Goal: Communication & Community: Share content

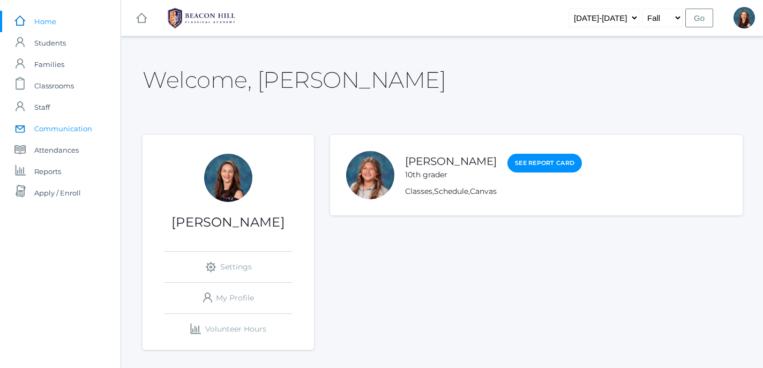
click at [64, 130] on span "Communication" at bounding box center [63, 128] width 58 height 21
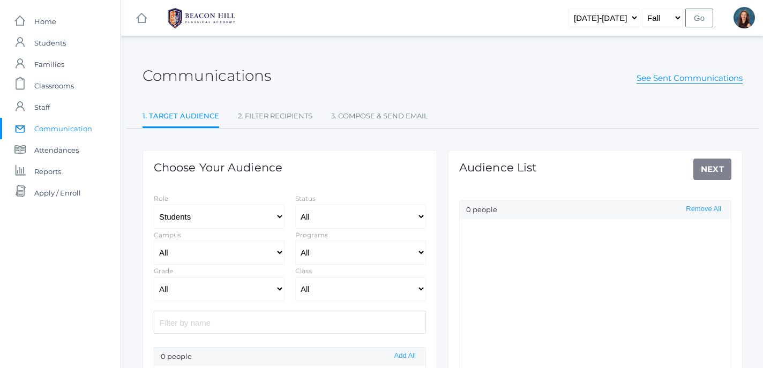
select select "Enrolled"
click at [154, 277] on select "All Grammar - Kindergarten - 1st Grade - 2nd Grade - 3rd Grade - 4th Grade - 5t…" at bounding box center [219, 289] width 131 height 24
select select "8"
click option "- 8th Grade" at bounding box center [0, 0] width 0 height 0
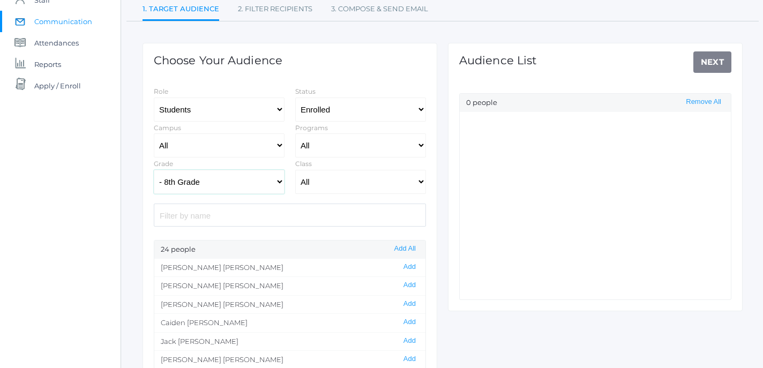
scroll to position [108, 0]
click at [403, 250] on button "Add All" at bounding box center [405, 247] width 28 height 9
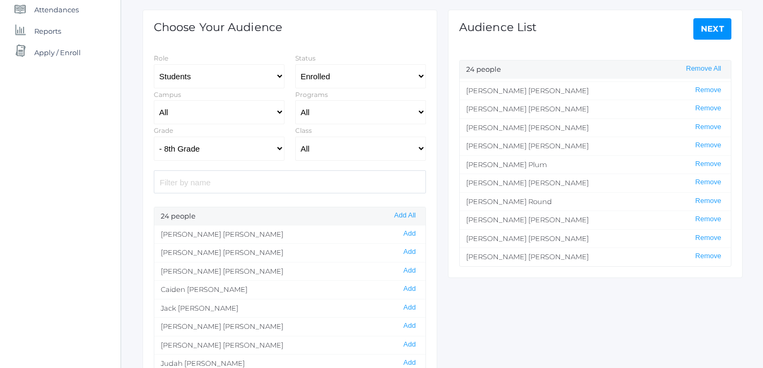
scroll to position [0, 0]
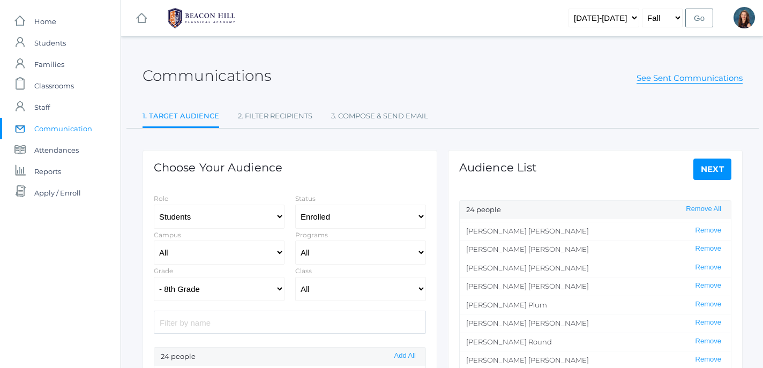
click at [716, 165] on link "Next" at bounding box center [712, 169] width 39 height 21
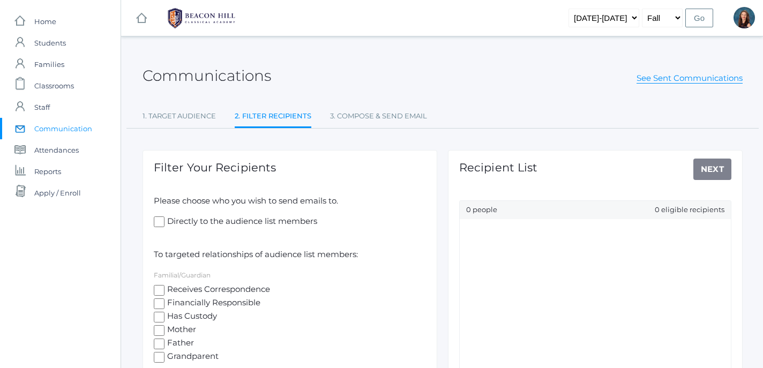
click at [156, 223] on input "Directly to the audience list members" at bounding box center [159, 221] width 11 height 11
checkbox input "true"
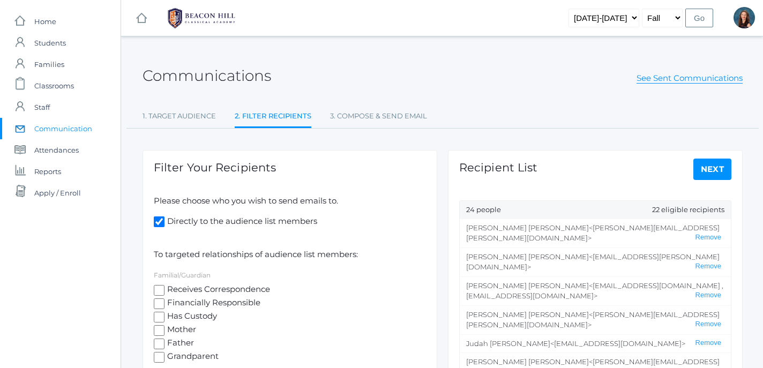
click at [156, 291] on input "Receives Correspondence" at bounding box center [159, 290] width 11 height 11
checkbox input "true"
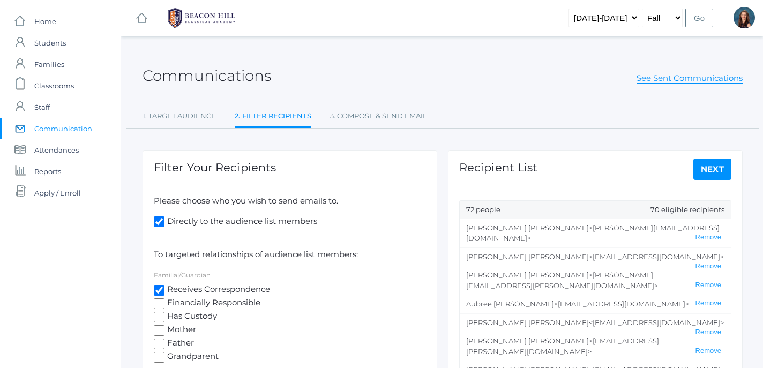
click at [719, 167] on link "Next" at bounding box center [712, 169] width 39 height 21
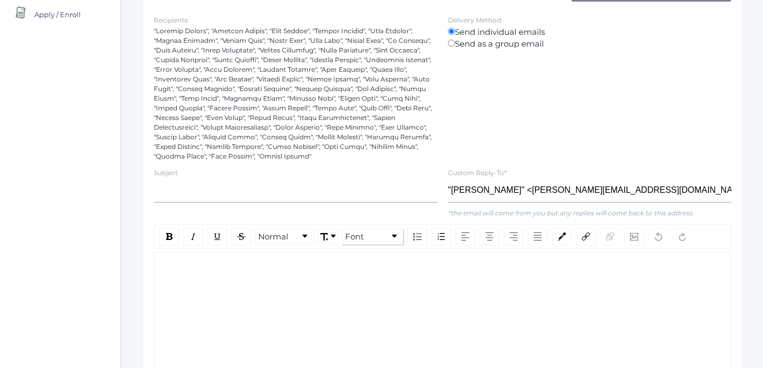
scroll to position [177, 0]
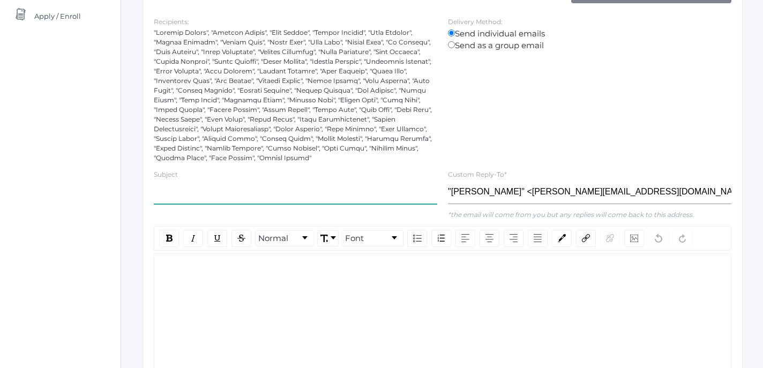
click at [291, 197] on input "text" at bounding box center [295, 192] width 283 height 24
type input "8th Grade Field-trip in November"
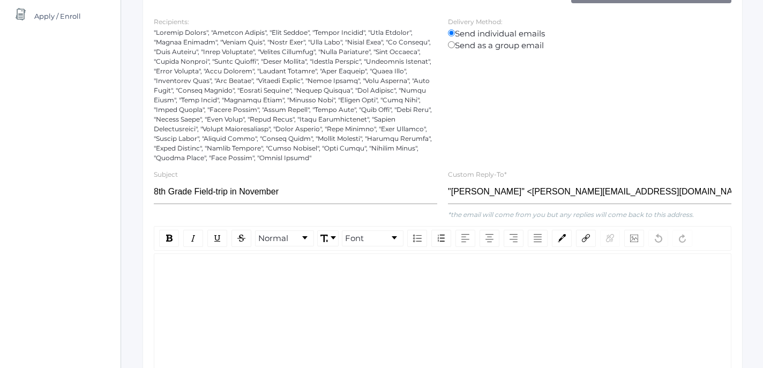
click at [216, 277] on div "rdw-wrapper" at bounding box center [442, 326] width 577 height 147
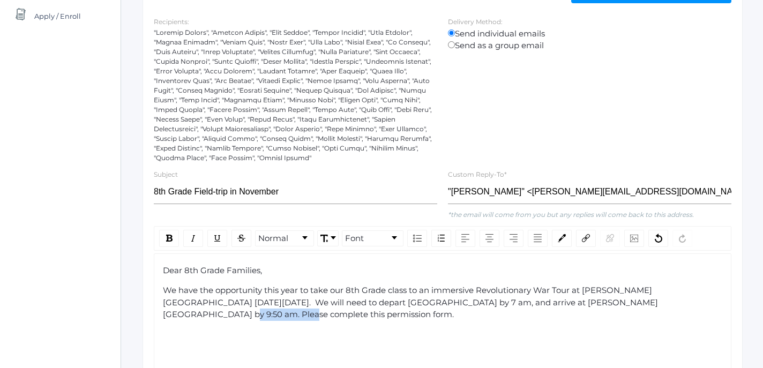
drag, startPoint x: 592, startPoint y: 305, endPoint x: 656, endPoint y: 304, distance: 64.3
click at [656, 304] on span "We have the opportunity this year to take our 8th Grade class to an immersive R…" at bounding box center [410, 302] width 495 height 34
click at [587, 241] on img "rdw-link-control" at bounding box center [586, 238] width 8 height 8
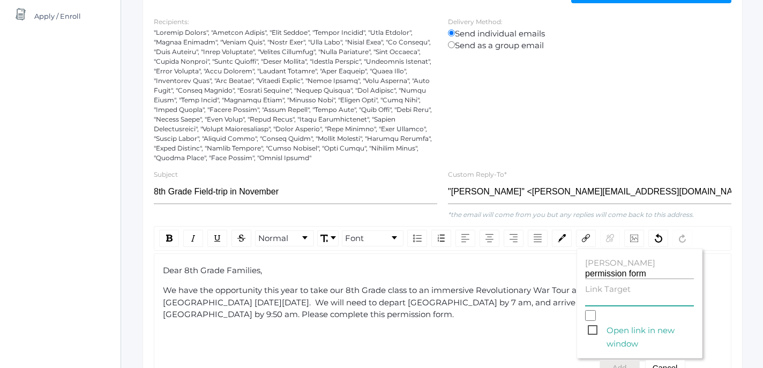
click at [606, 303] on input "Link Target" at bounding box center [639, 301] width 109 height 10
paste input "[URL][DOMAIN_NAME]"
click at [591, 332] on span "Open link in new window" at bounding box center [640, 329] width 106 height 13
type input "[URL][DOMAIN_NAME]"
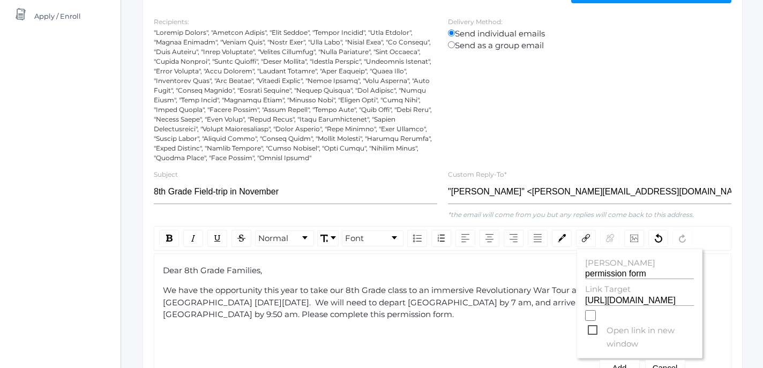
click at [591, 321] on input "Open link in new window" at bounding box center [590, 315] width 11 height 11
checkbox input "true"
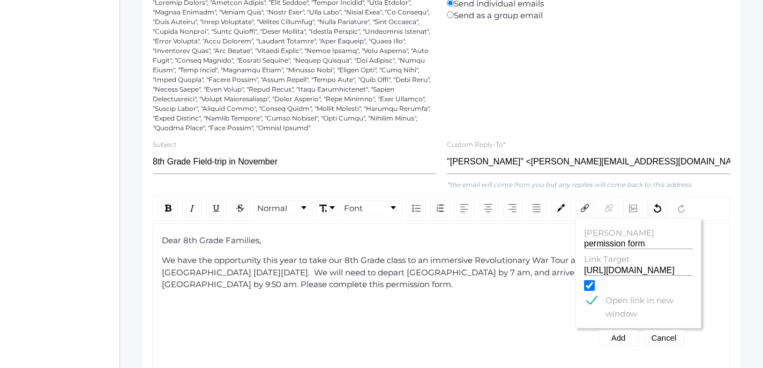
scroll to position [210, 1]
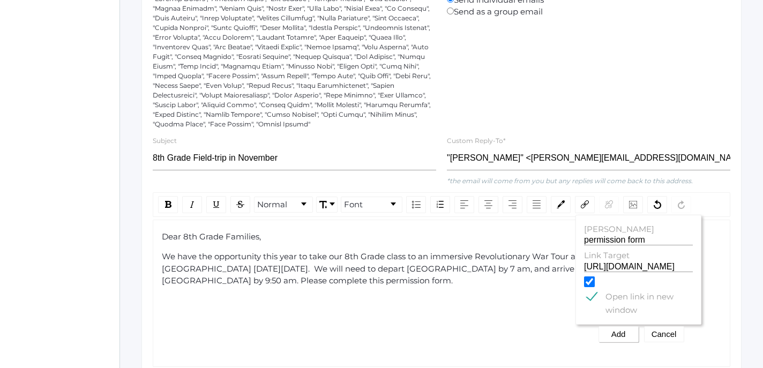
click at [618, 334] on button "Add" at bounding box center [618, 334] width 40 height 16
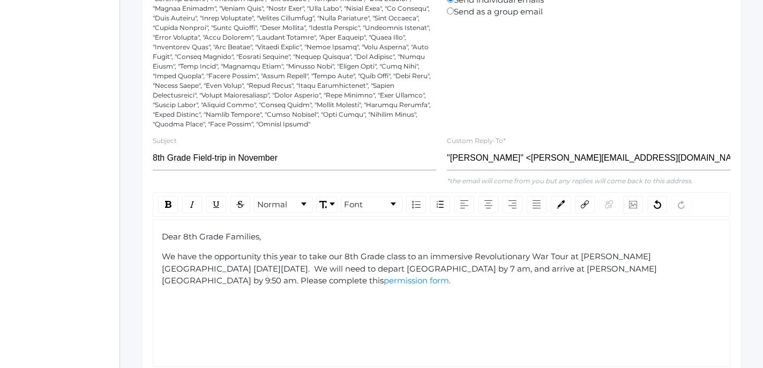
click at [675, 270] on div "We have the opportunity this year to take our 8th Grade class to an immersive R…" at bounding box center [442, 269] width 560 height 36
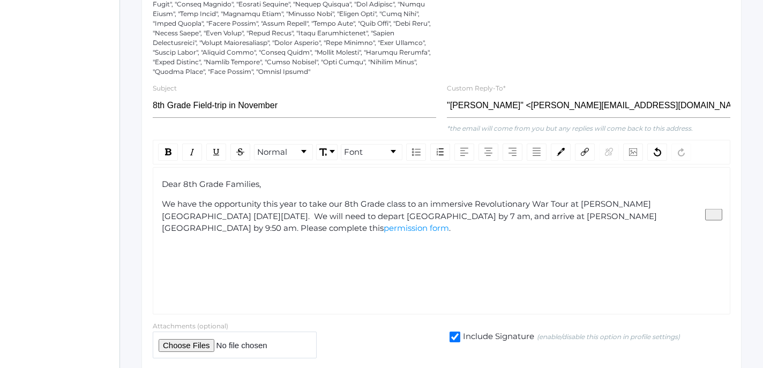
scroll to position [262, 1]
click at [631, 206] on span "We have the opportunity this year to take our 8th Grade class to an immersive R…" at bounding box center [409, 217] width 495 height 34
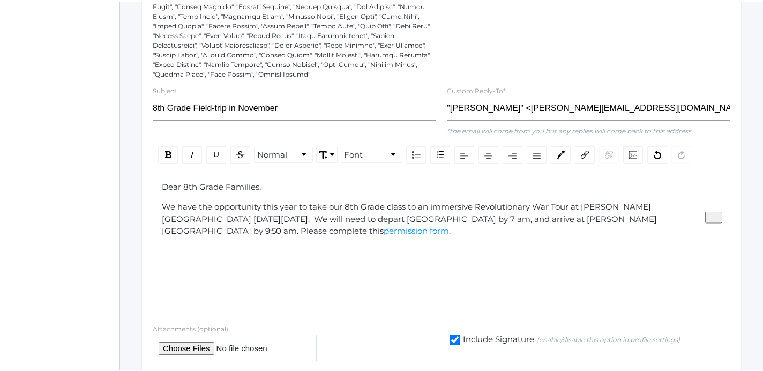
scroll to position [0, 0]
